Goal: Task Accomplishment & Management: Manage account settings

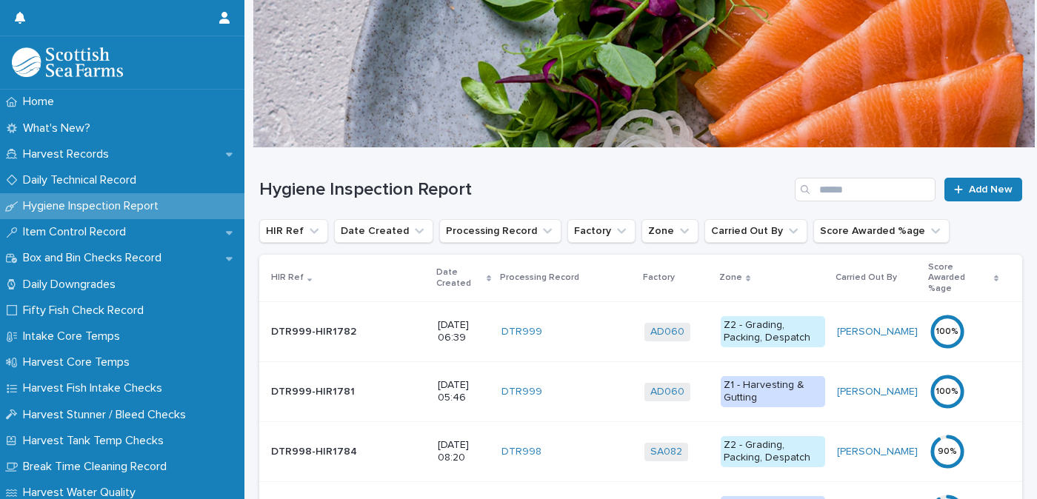
click at [436, 267] on p "Date Created" at bounding box center [459, 278] width 46 height 27
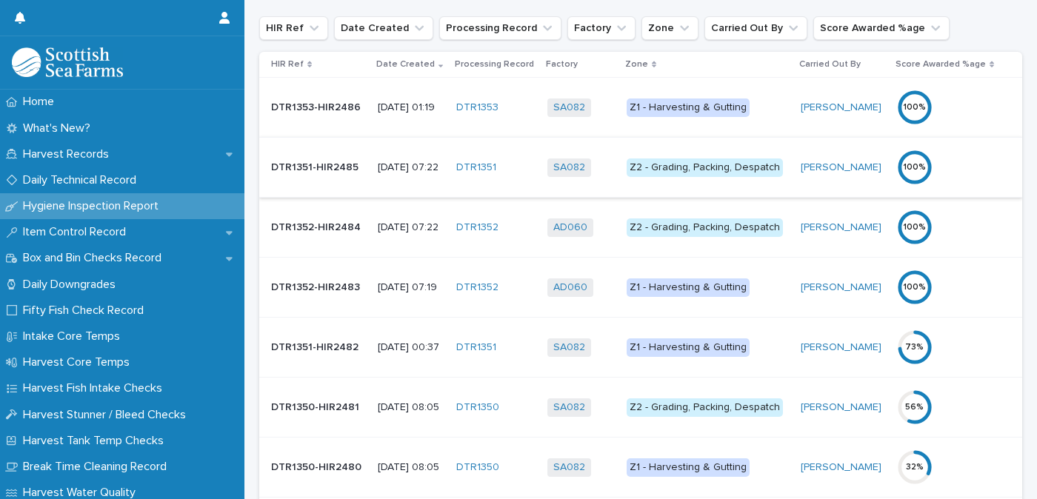
scroll to position [222, 0]
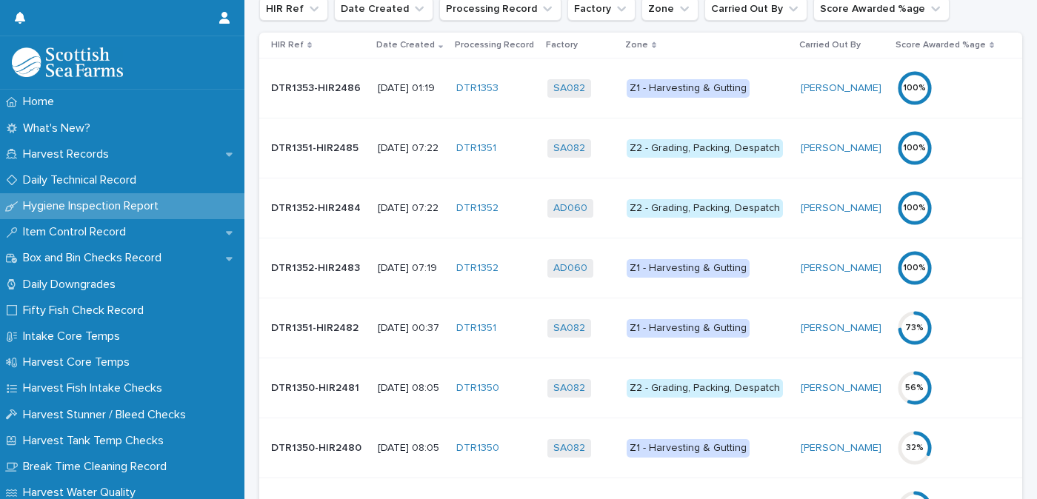
click at [702, 328] on div "Z1 - Harvesting & Gutting" at bounding box center [688, 328] width 123 height 19
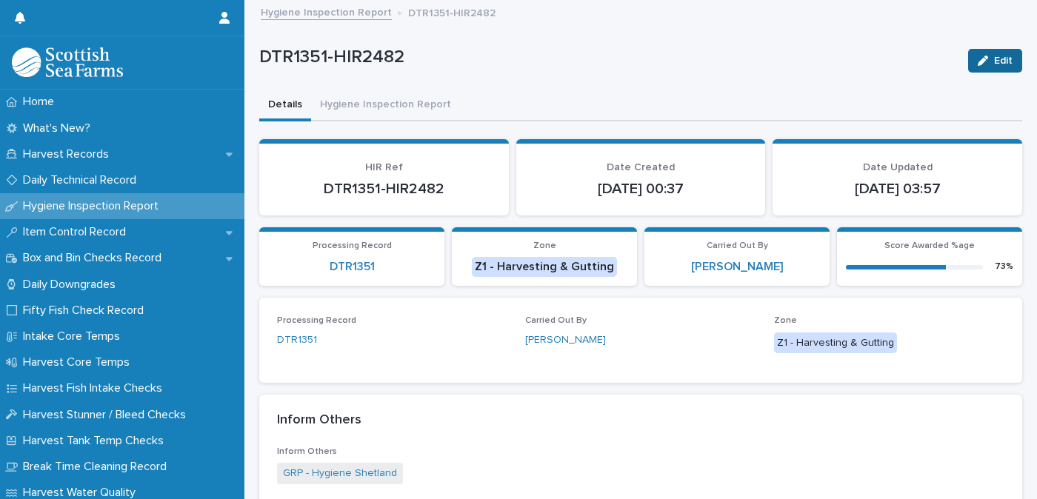
click at [994, 61] on span "Edit" at bounding box center [1003, 61] width 19 height 10
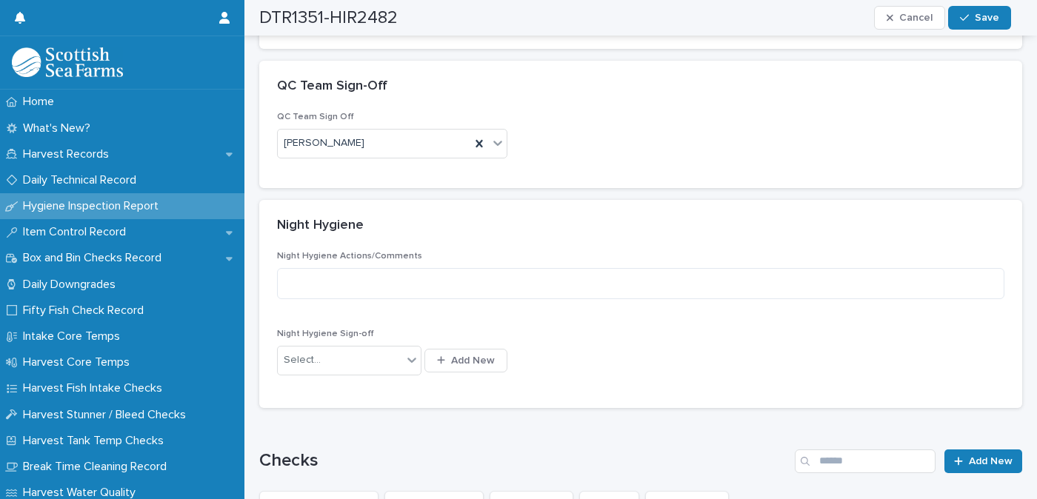
scroll to position [519, 0]
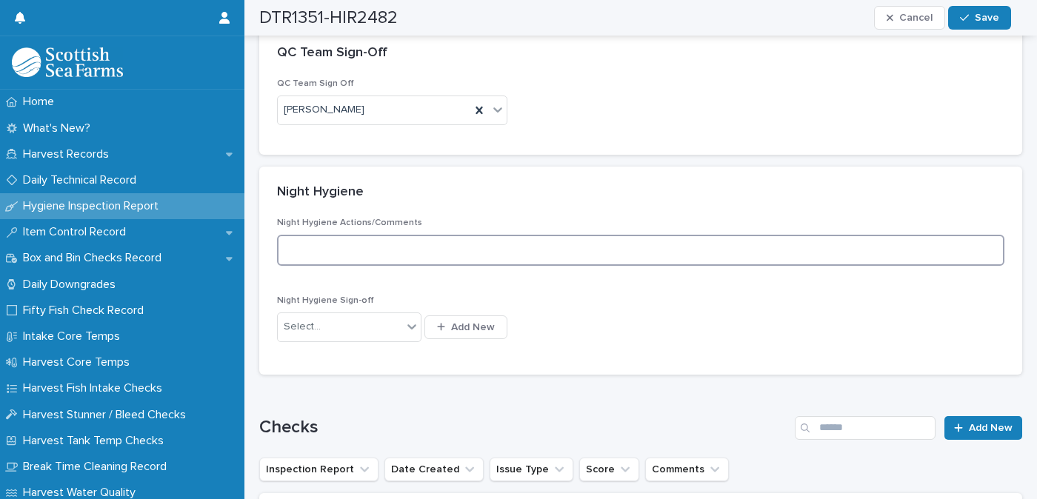
click at [364, 243] on textarea at bounding box center [641, 251] width 728 height 32
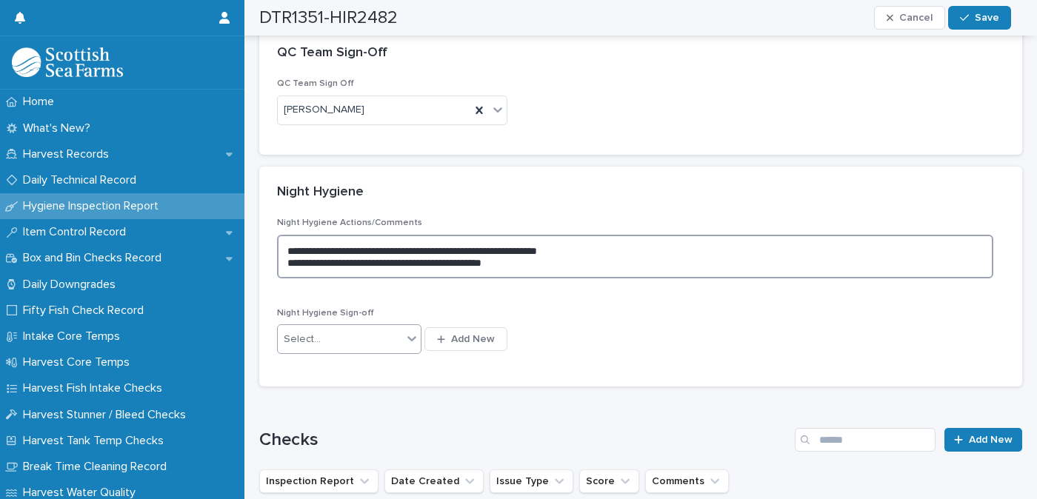
type textarea "**********"
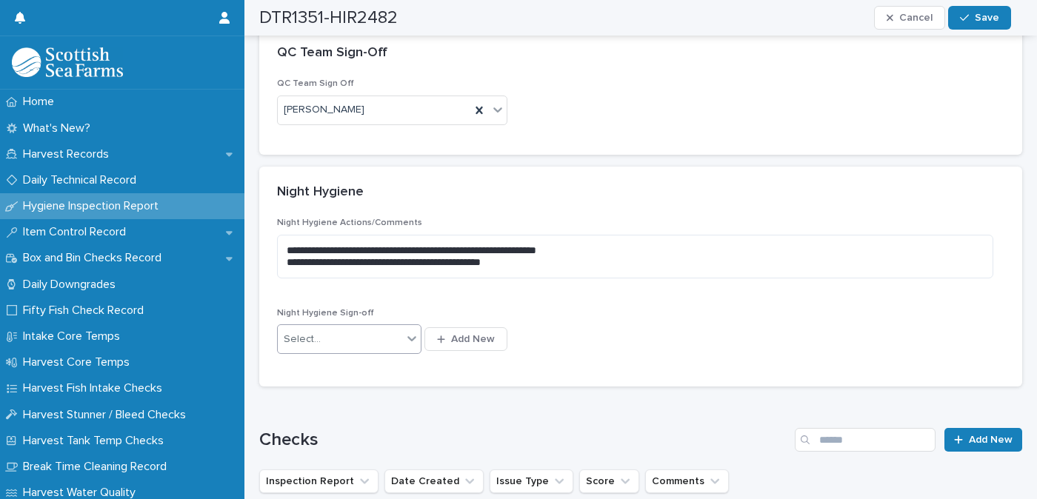
click at [335, 331] on div "Select..." at bounding box center [340, 340] width 124 height 24
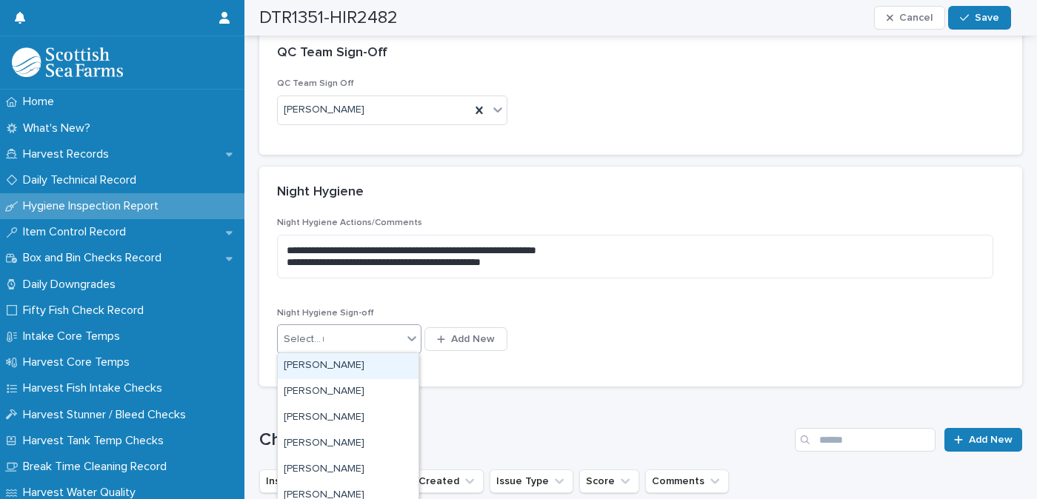
type input "***"
click at [336, 362] on div "[PERSON_NAME]" at bounding box center [348, 366] width 141 height 26
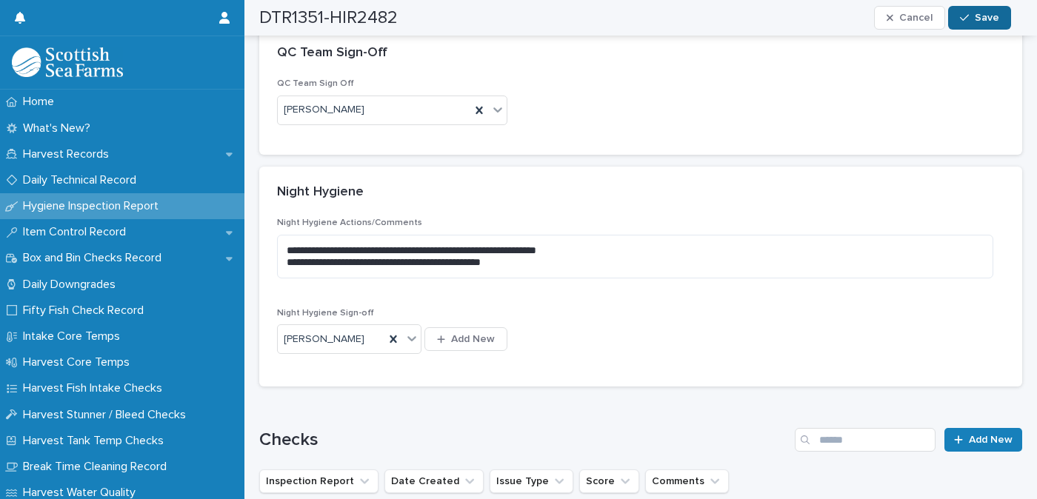
click at [983, 13] on span "Save" at bounding box center [987, 18] width 24 height 10
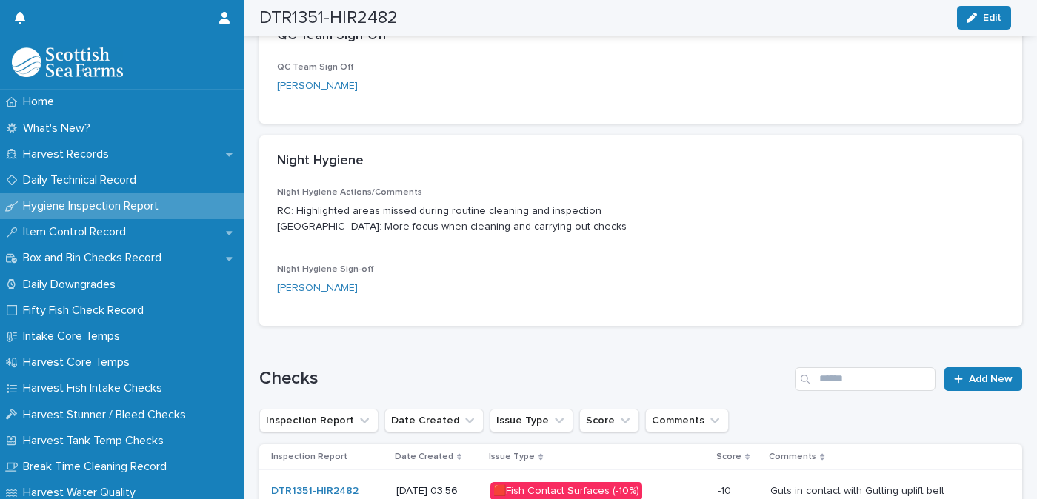
scroll to position [489, 0]
